Goal: Find specific page/section: Find specific page/section

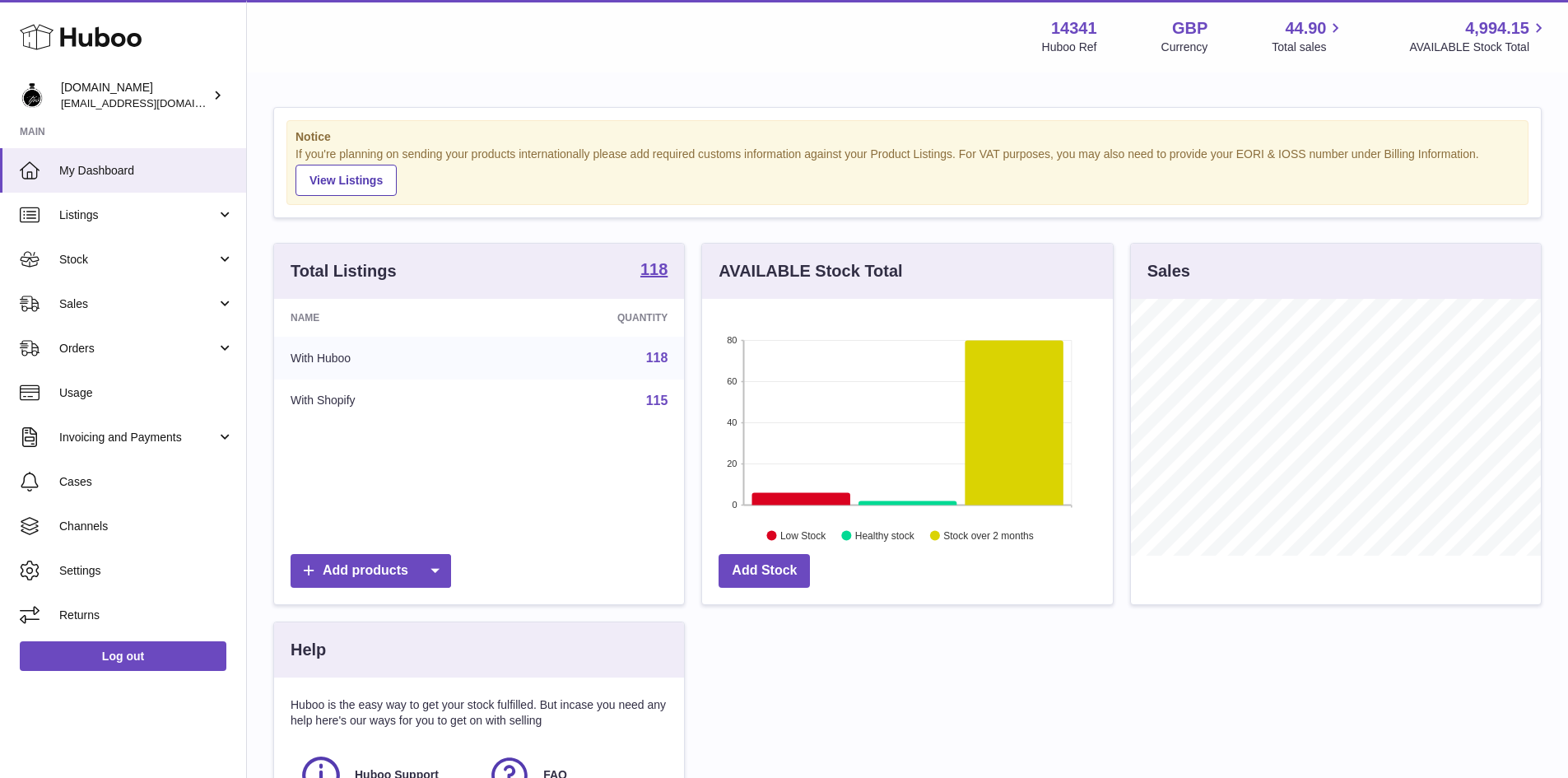
scroll to position [257, 411]
click at [81, 37] on use at bounding box center [81, 38] width 122 height 25
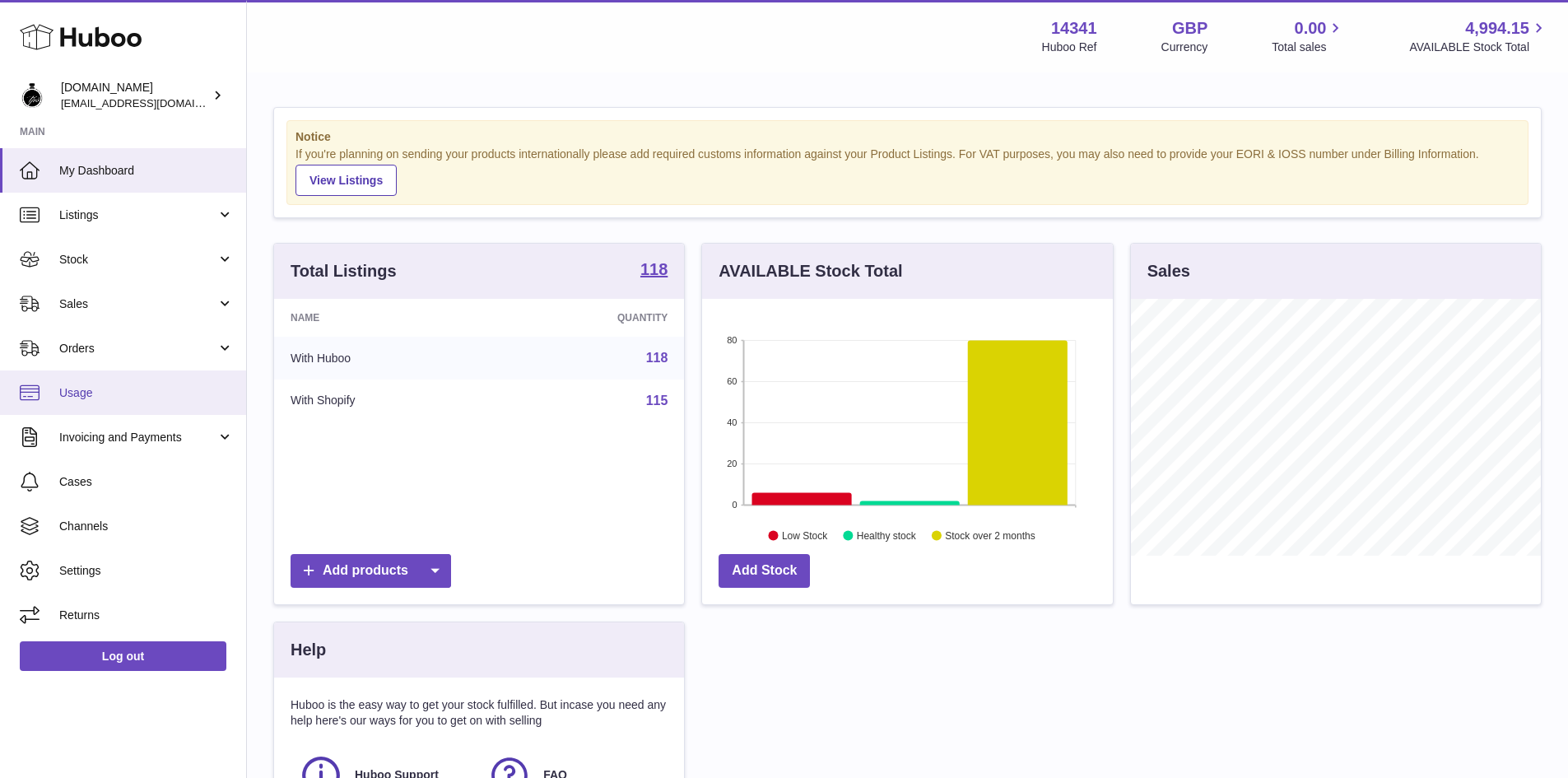
click at [117, 394] on span "Usage" at bounding box center [146, 392] width 174 height 15
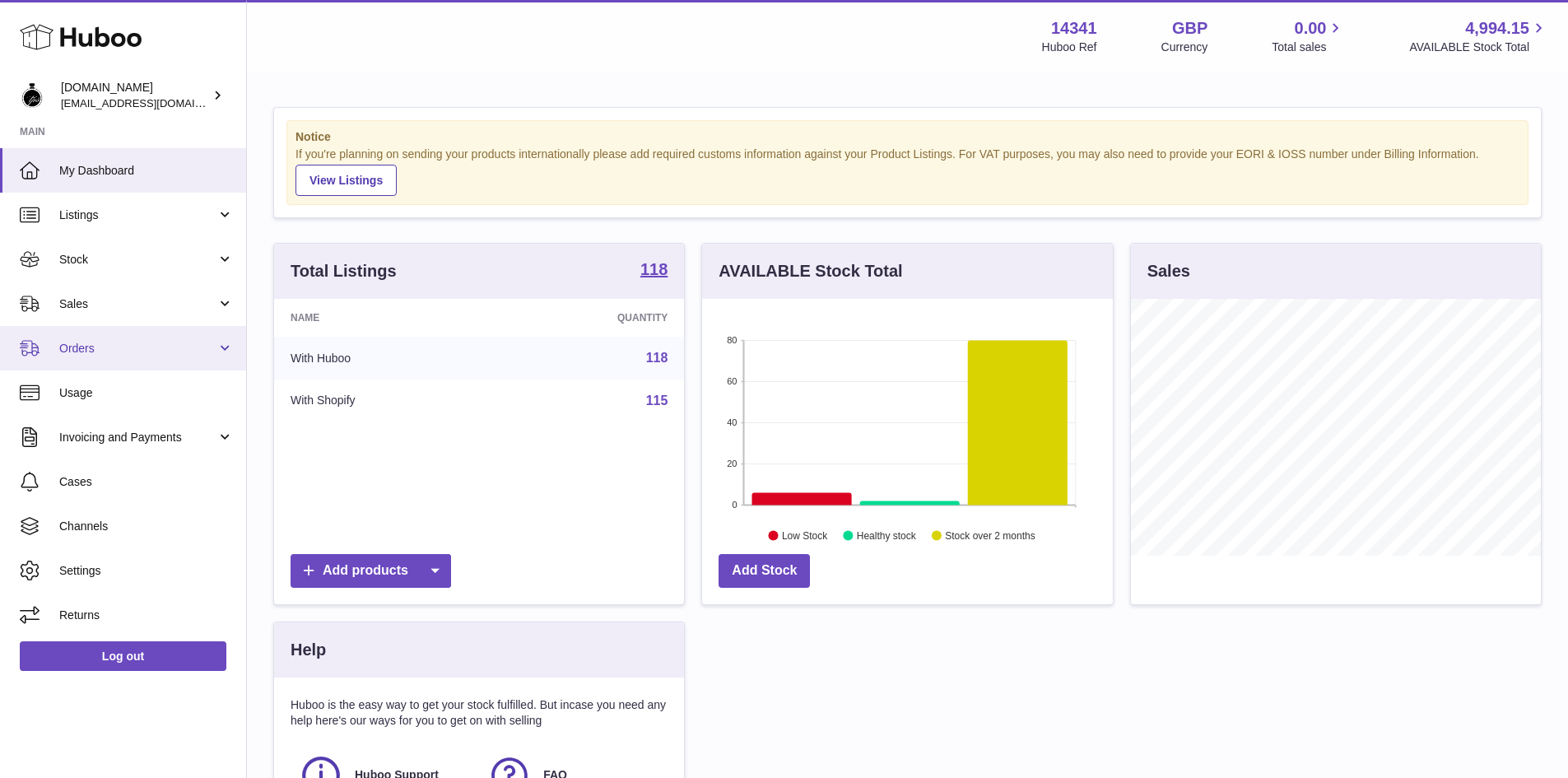
click at [109, 354] on span "Orders" at bounding box center [137, 348] width 157 height 15
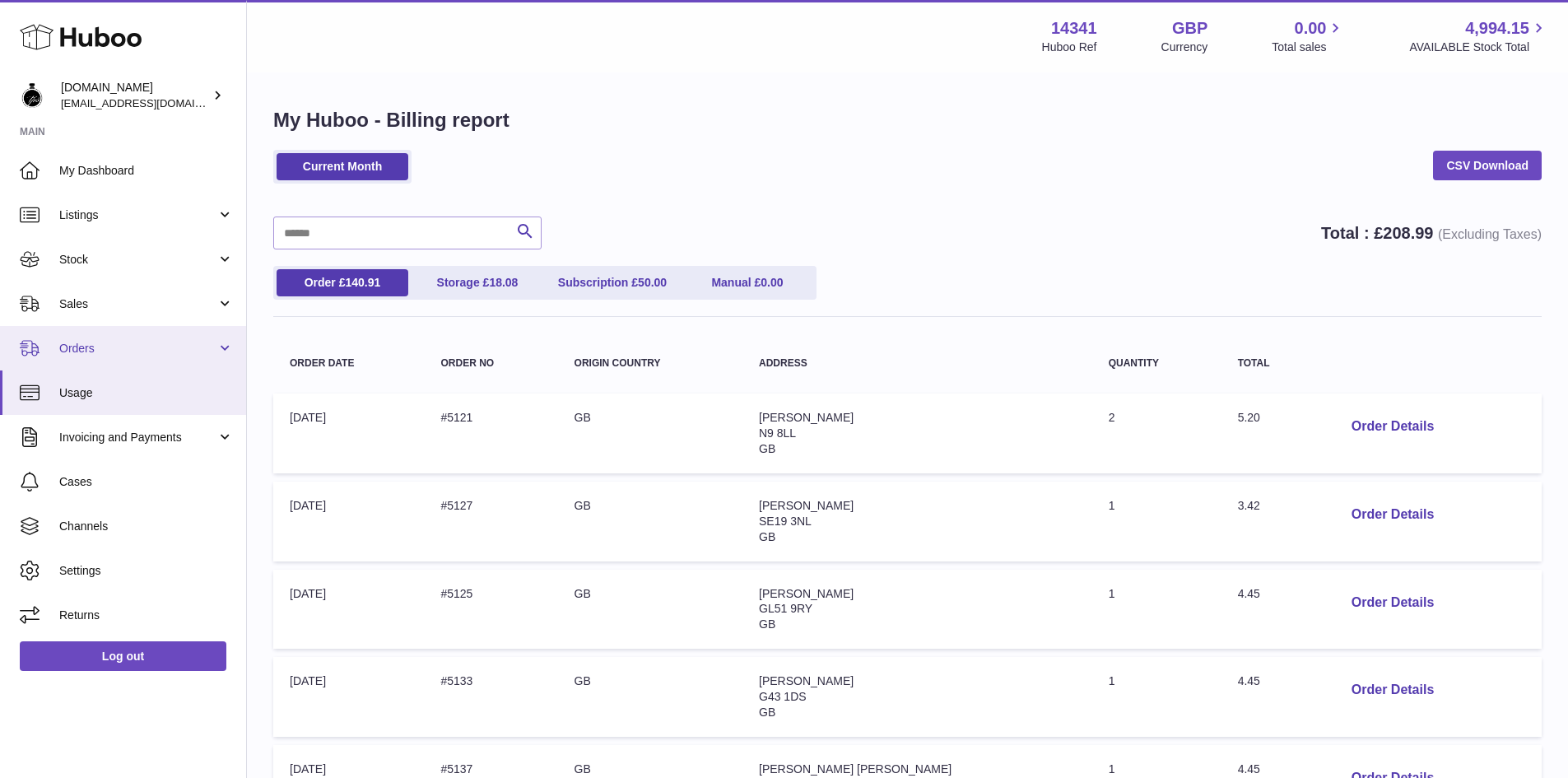
click at [101, 353] on span "Orders" at bounding box center [137, 348] width 157 height 15
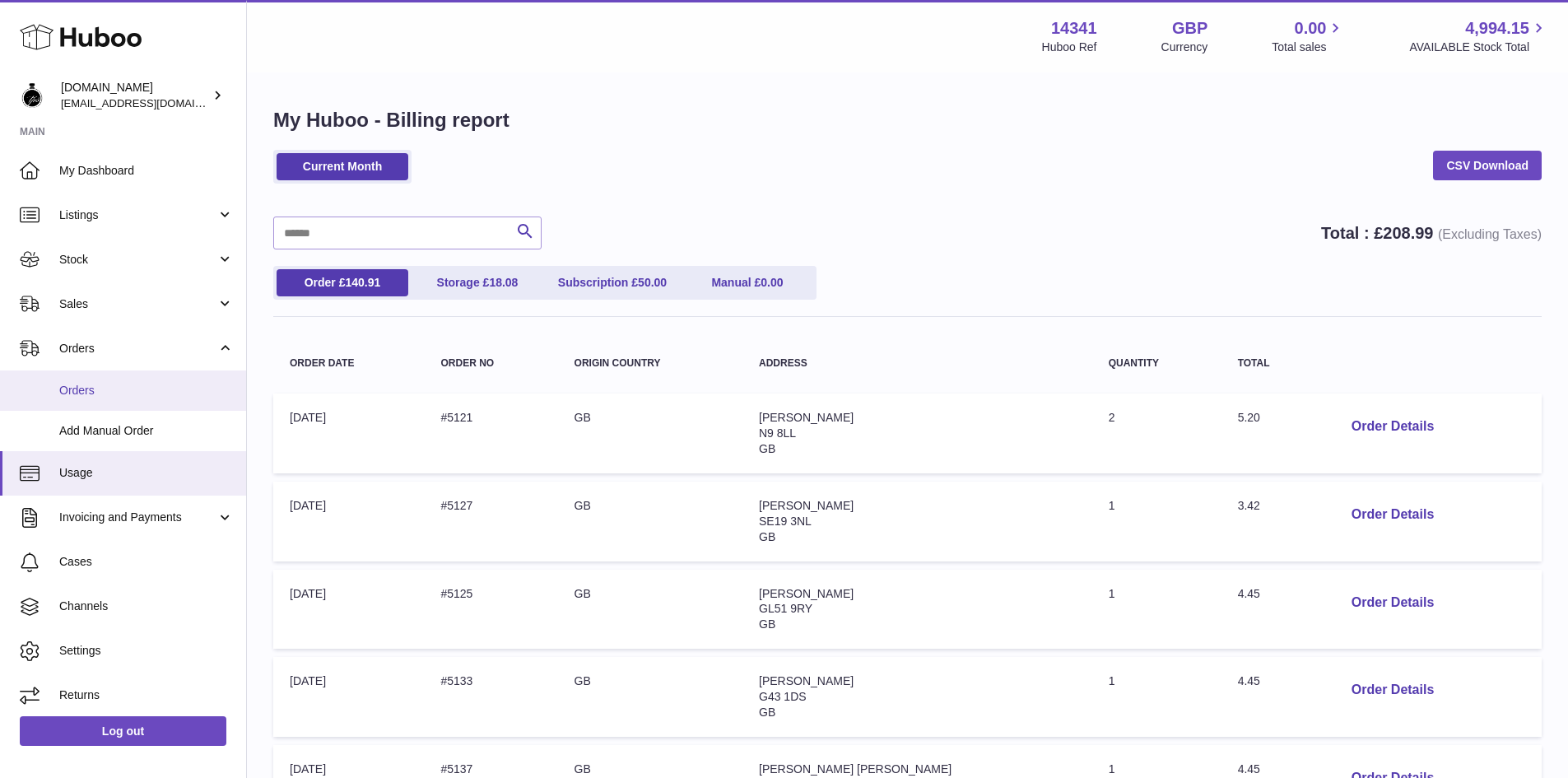
click at [82, 389] on span "Orders" at bounding box center [146, 389] width 174 height 15
